Goal: Check status: Check status

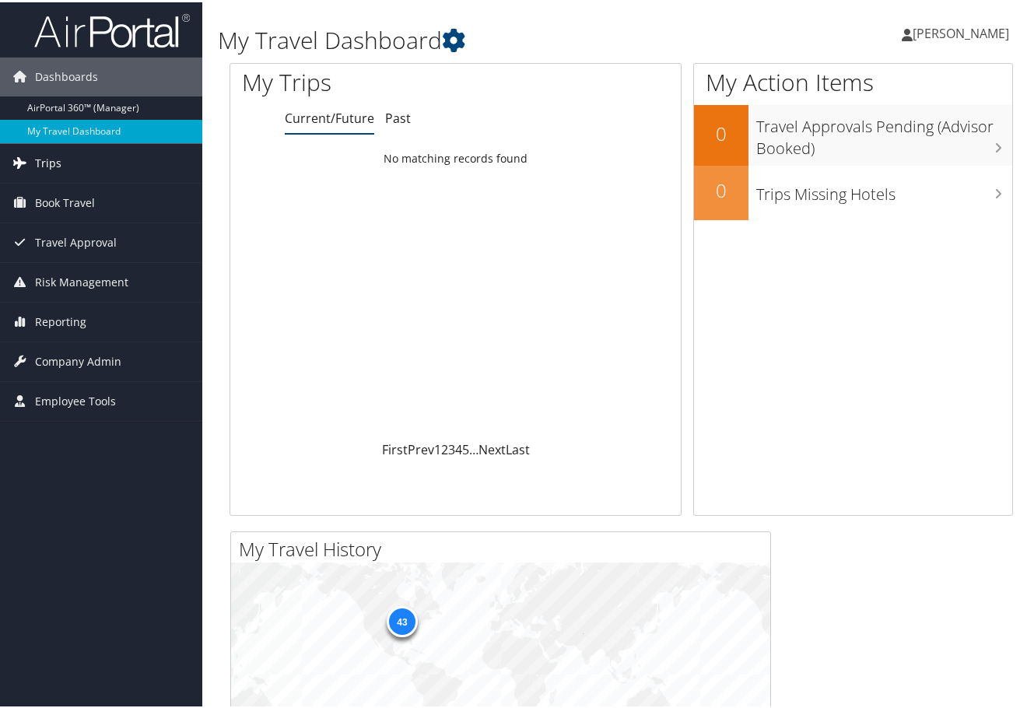
click at [72, 164] on link "Trips" at bounding box center [101, 161] width 202 height 39
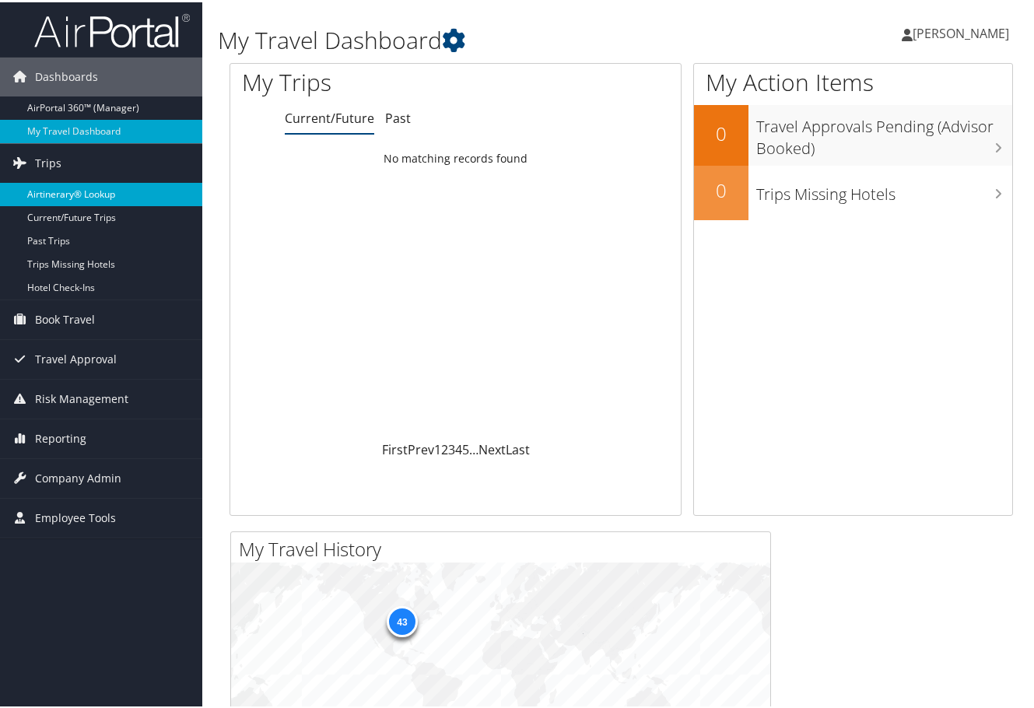
click at [87, 189] on link "Airtinerary® Lookup" at bounding box center [101, 191] width 202 height 23
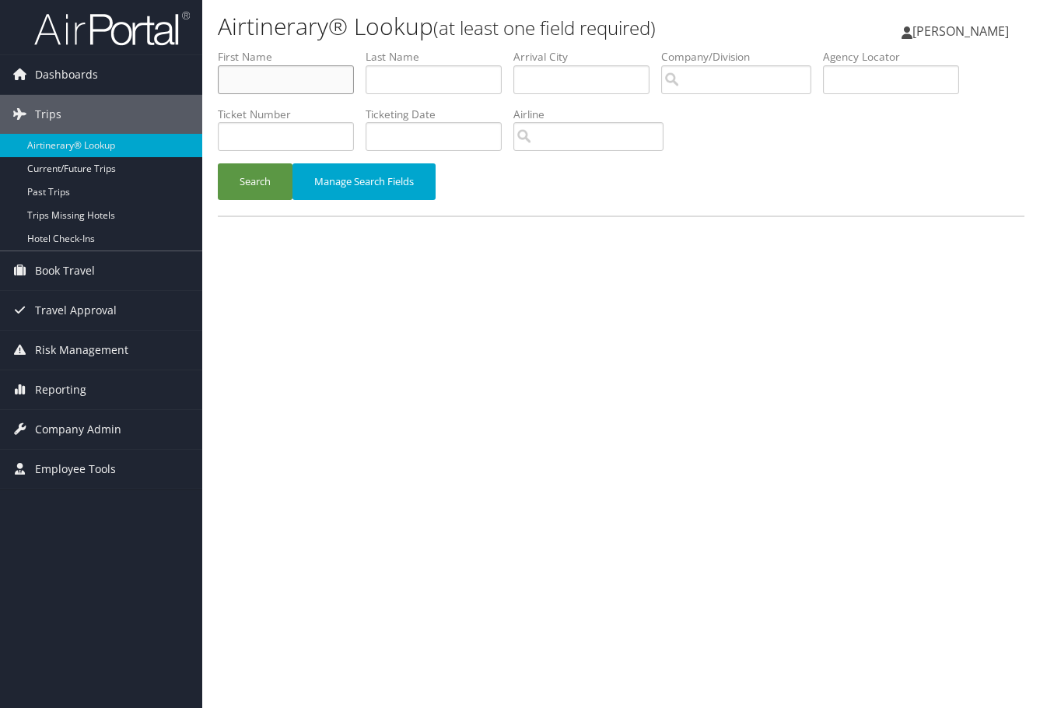
click at [260, 75] on input "text" at bounding box center [286, 79] width 136 height 29
type input "Enis"
type input "Baris"
click at [218, 163] on button "Search" at bounding box center [255, 181] width 75 height 37
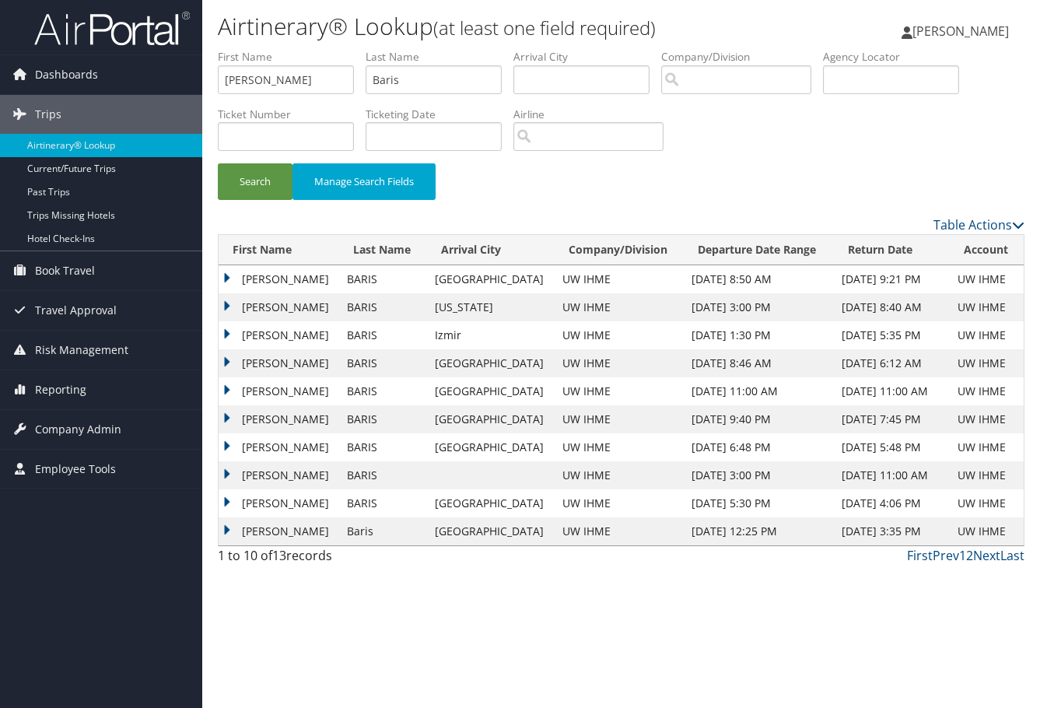
click at [226, 274] on td "ENIS" at bounding box center [279, 279] width 121 height 28
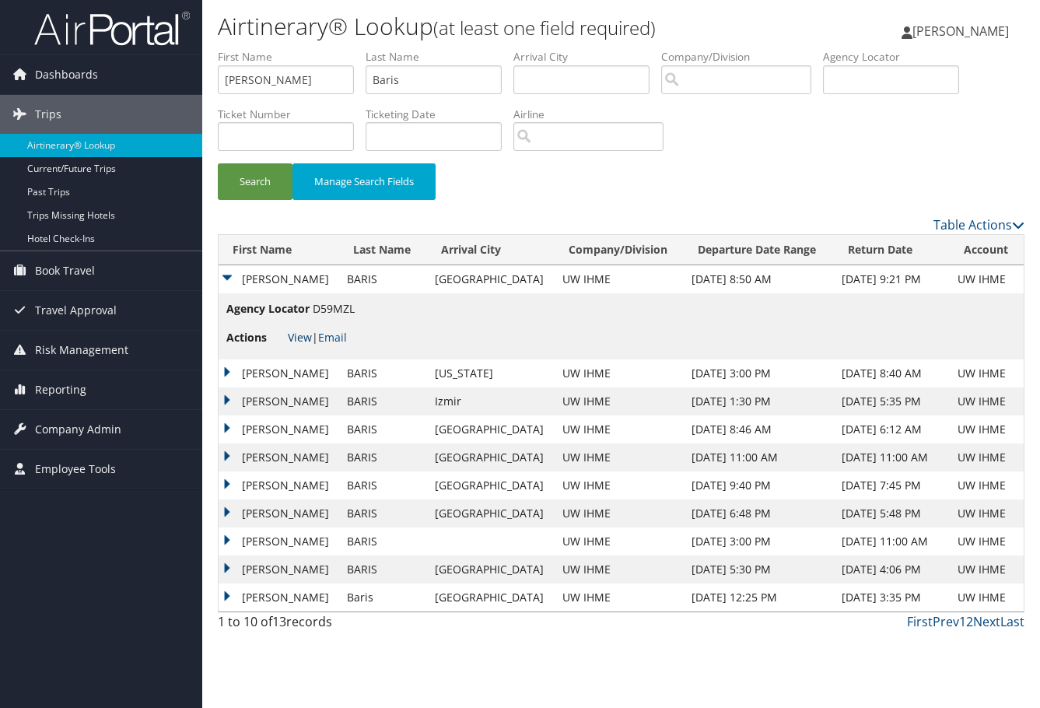
click at [300, 331] on link "View" at bounding box center [300, 337] width 24 height 15
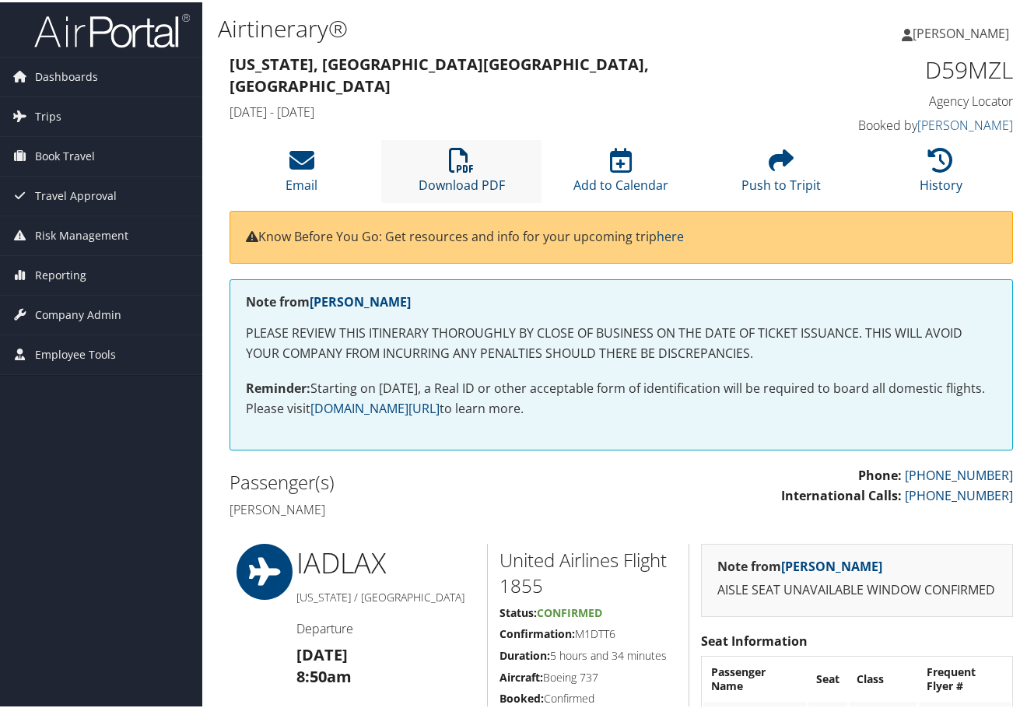
click at [466, 158] on icon at bounding box center [461, 157] width 25 height 25
